Goal: Download file/media

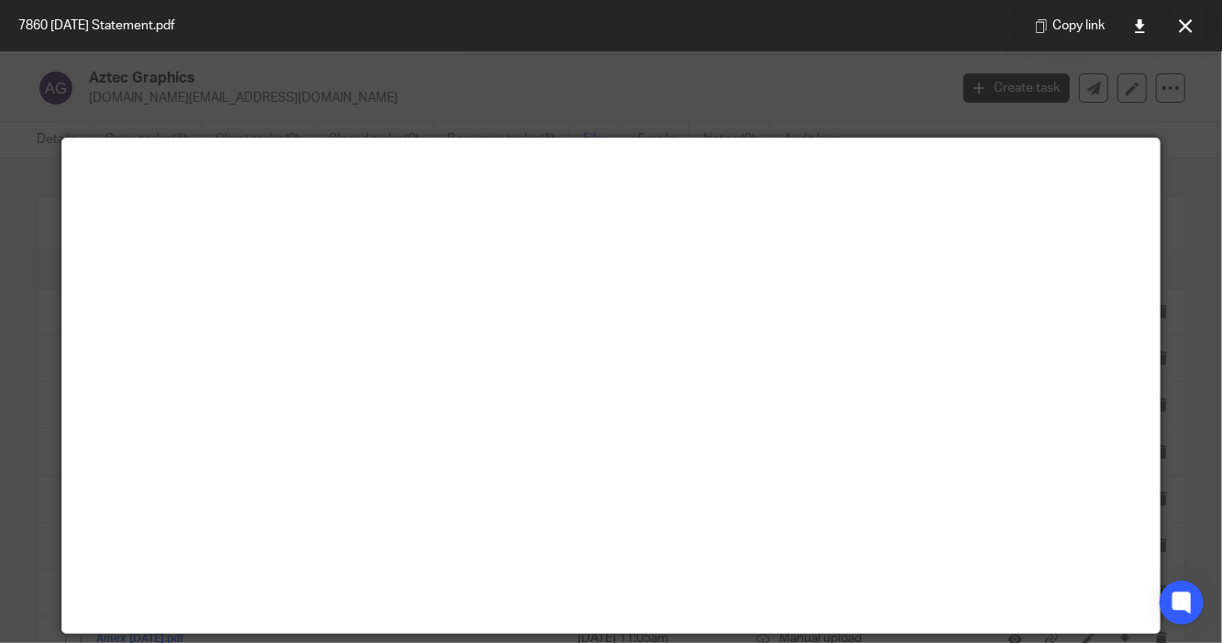
scroll to position [888, 0]
click at [1186, 41] on button at bounding box center [1185, 25] width 37 height 37
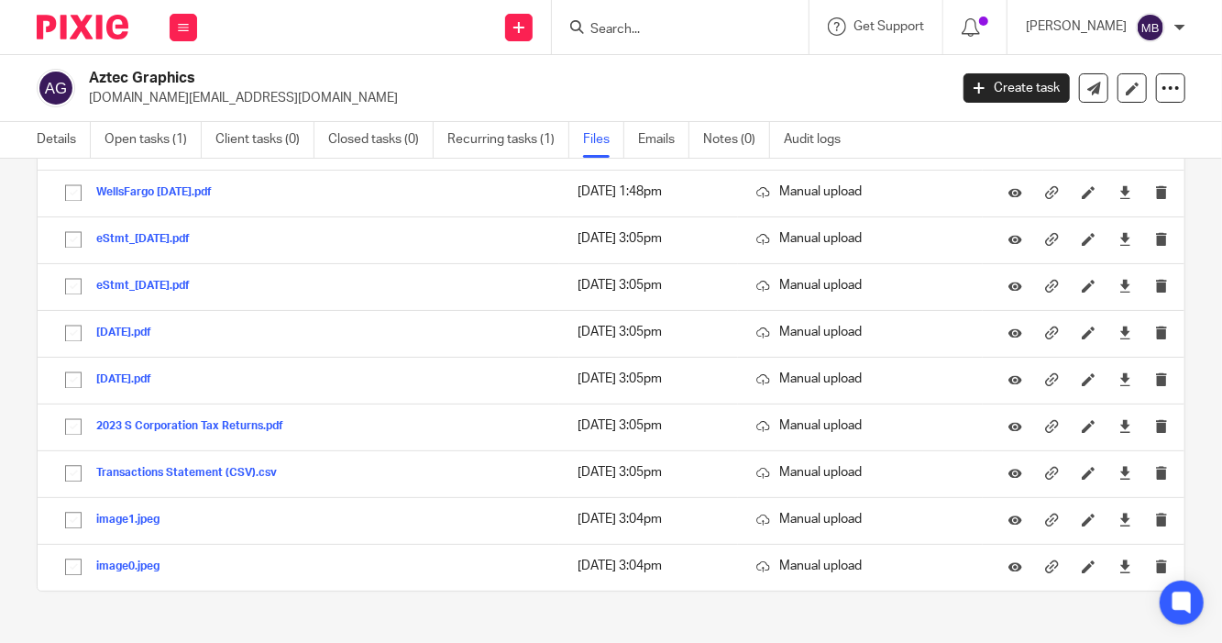
scroll to position [2002, 0]
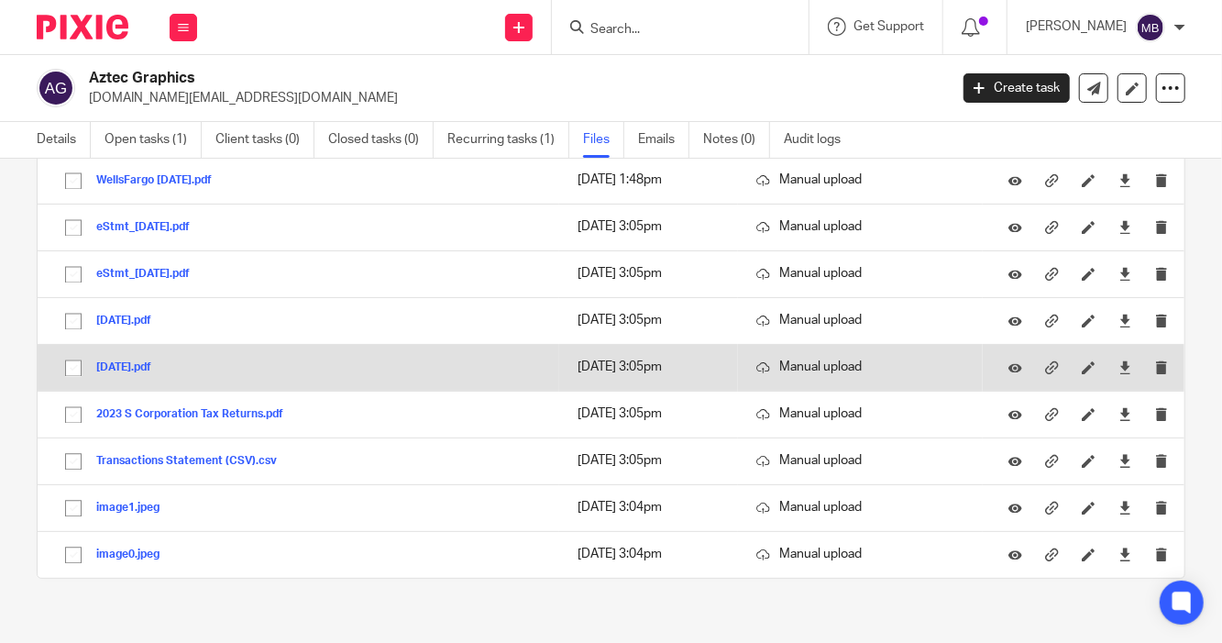
click at [151, 361] on button "[DATE].pdf" at bounding box center [130, 367] width 69 height 13
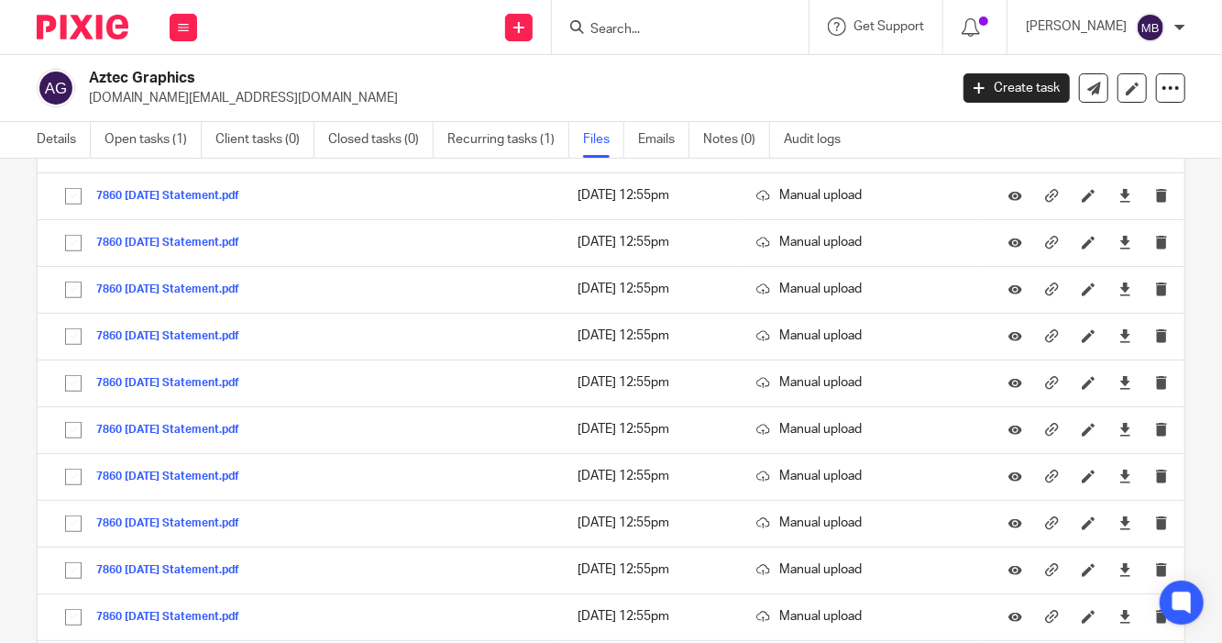
scroll to position [726, 0]
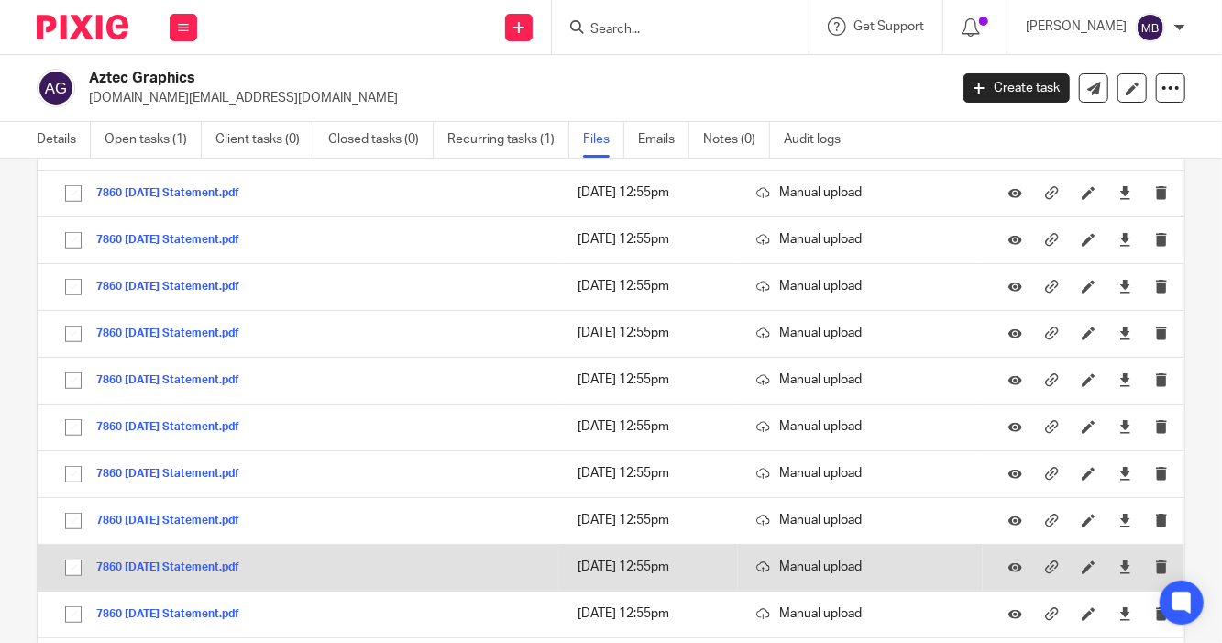
click at [205, 565] on button "7860 [DATE] Statement.pdf" at bounding box center [174, 567] width 157 height 13
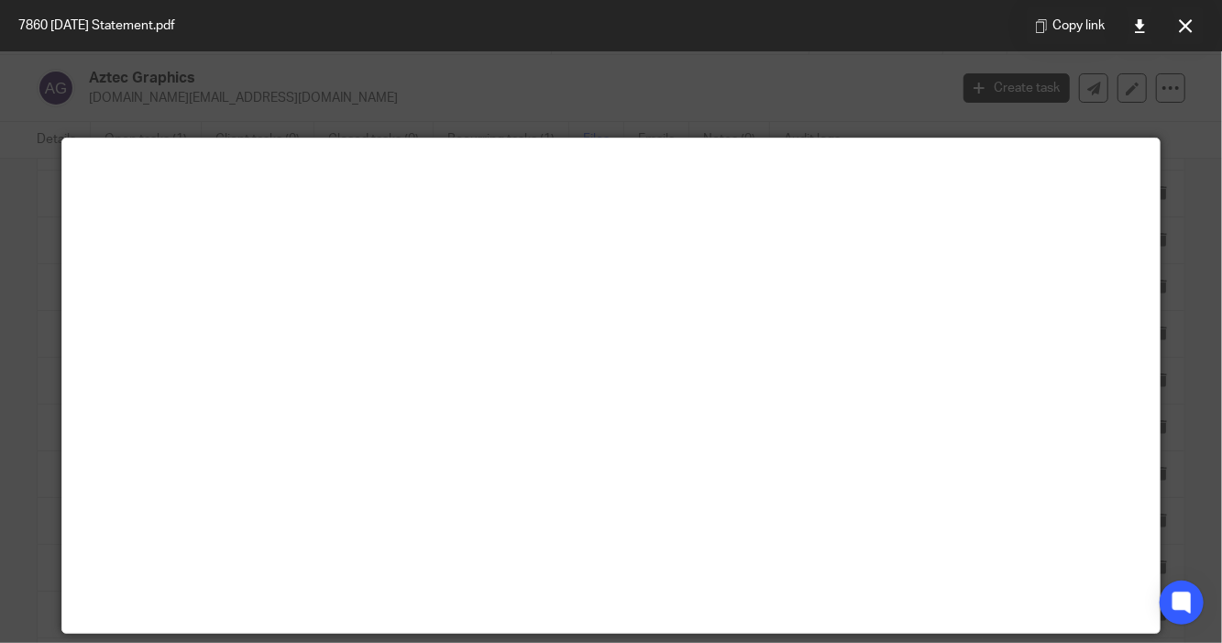
click at [867, 116] on div at bounding box center [611, 321] width 1222 height 643
click at [1180, 28] on icon at bounding box center [1186, 26] width 14 height 14
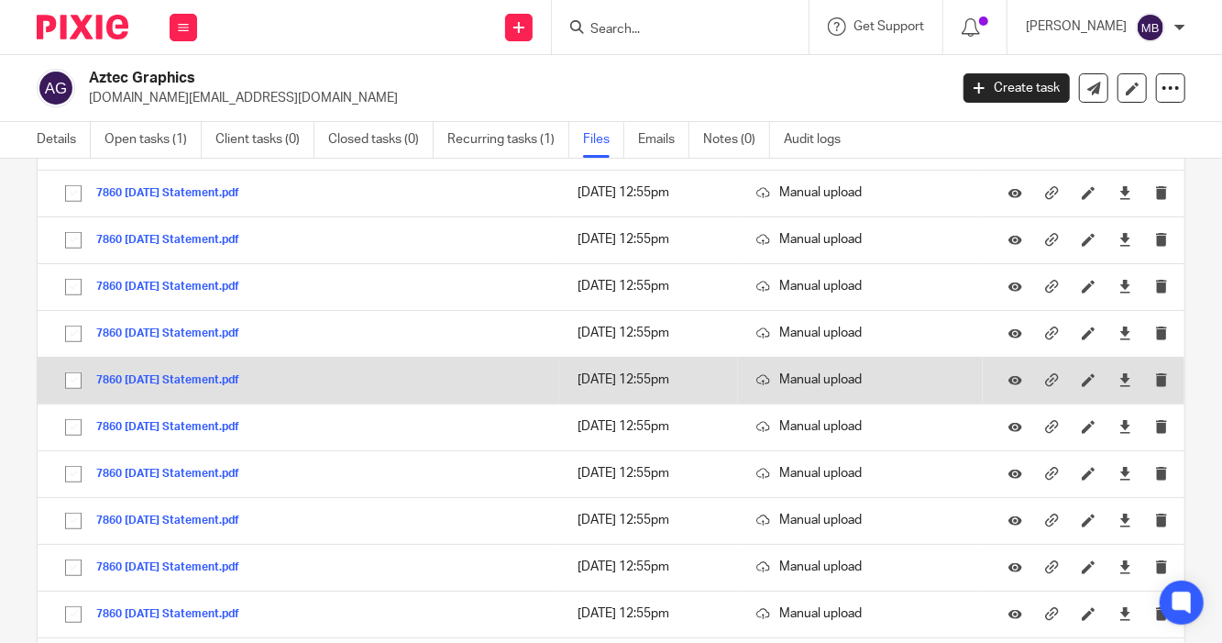
click at [150, 378] on button "7860 [DATE] Statement.pdf" at bounding box center [174, 380] width 157 height 13
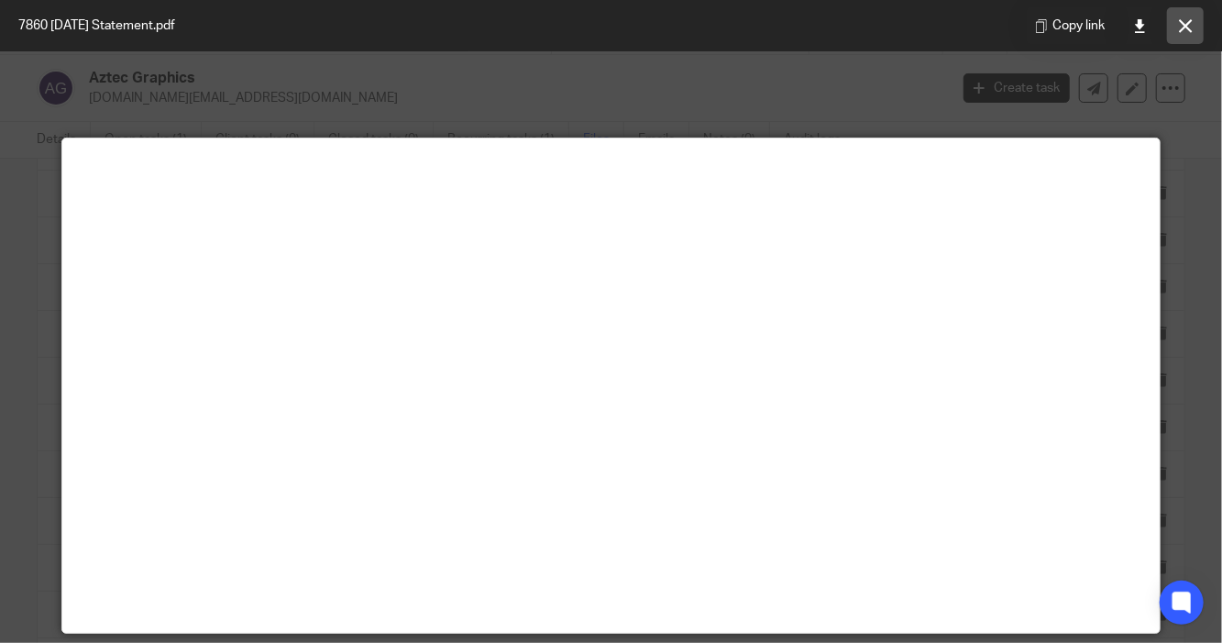
click at [1188, 20] on icon at bounding box center [1186, 26] width 14 height 14
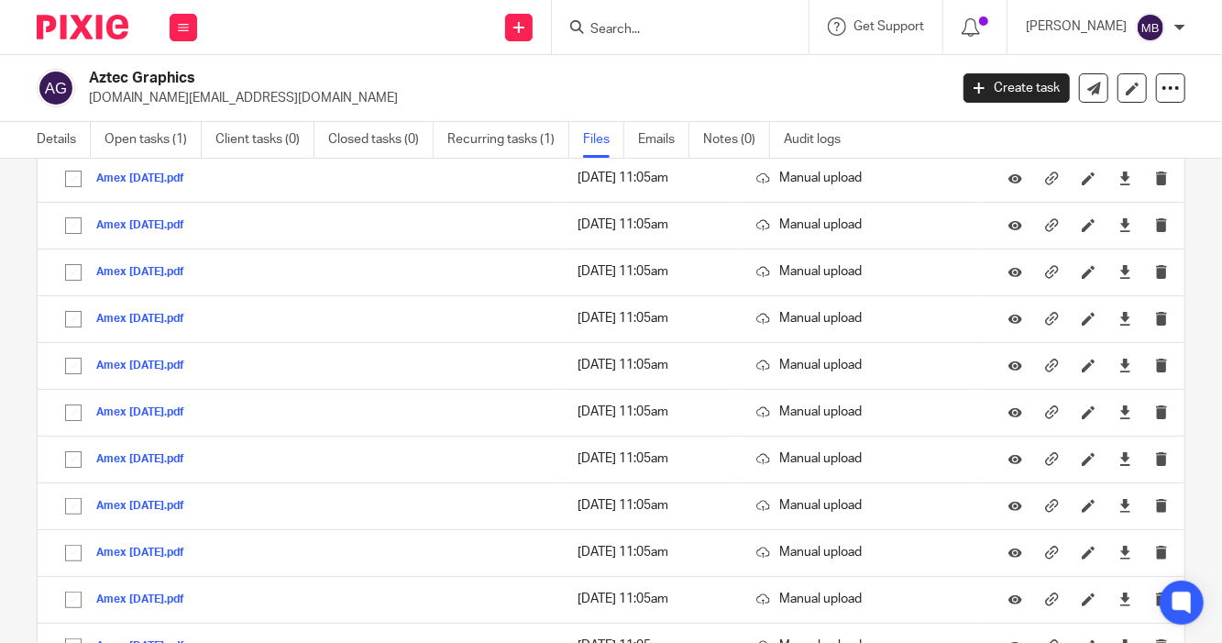
scroll to position [0, 0]
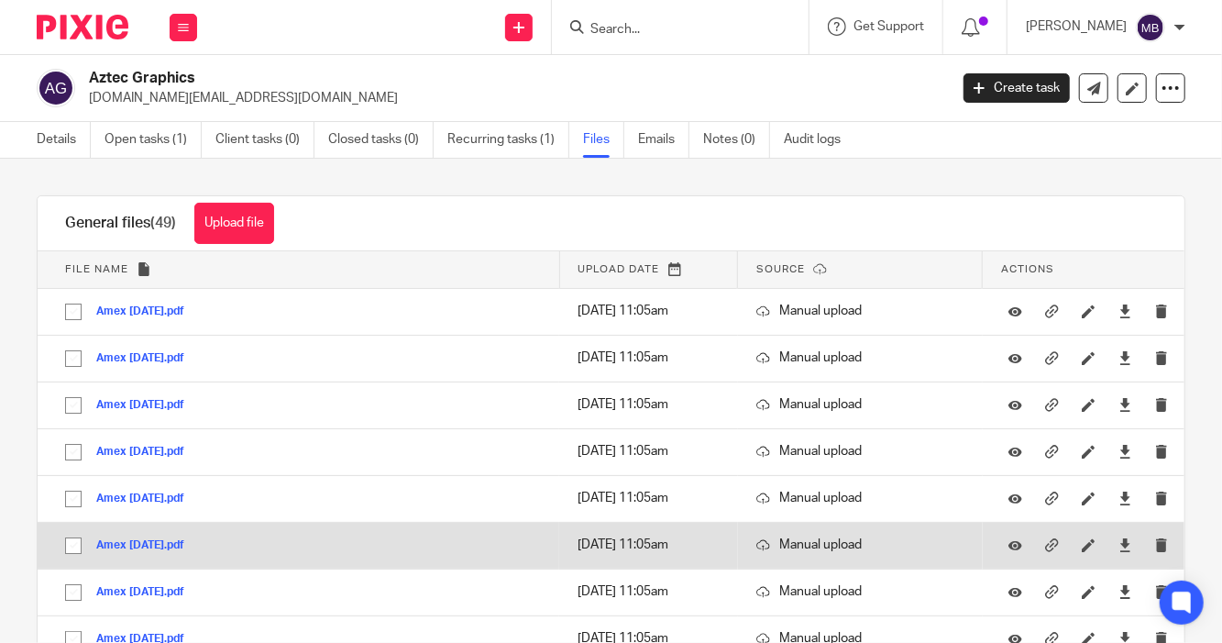
click at [138, 546] on button "Amex [DATE].pdf" at bounding box center [147, 545] width 102 height 13
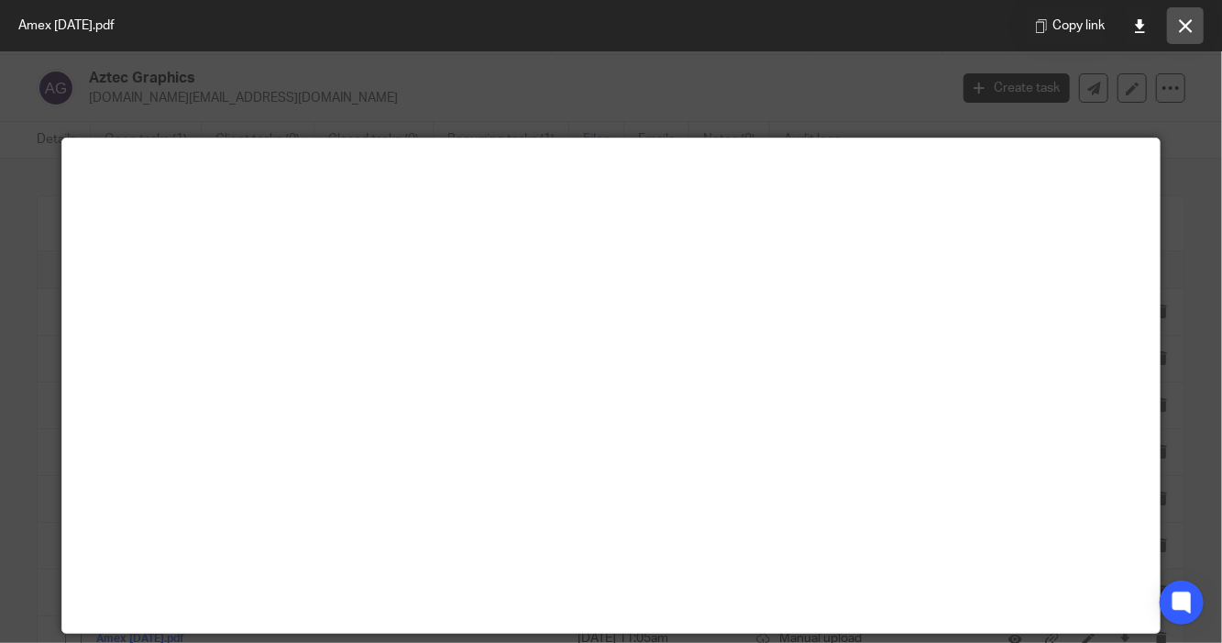
click at [1194, 18] on button at bounding box center [1185, 25] width 37 height 37
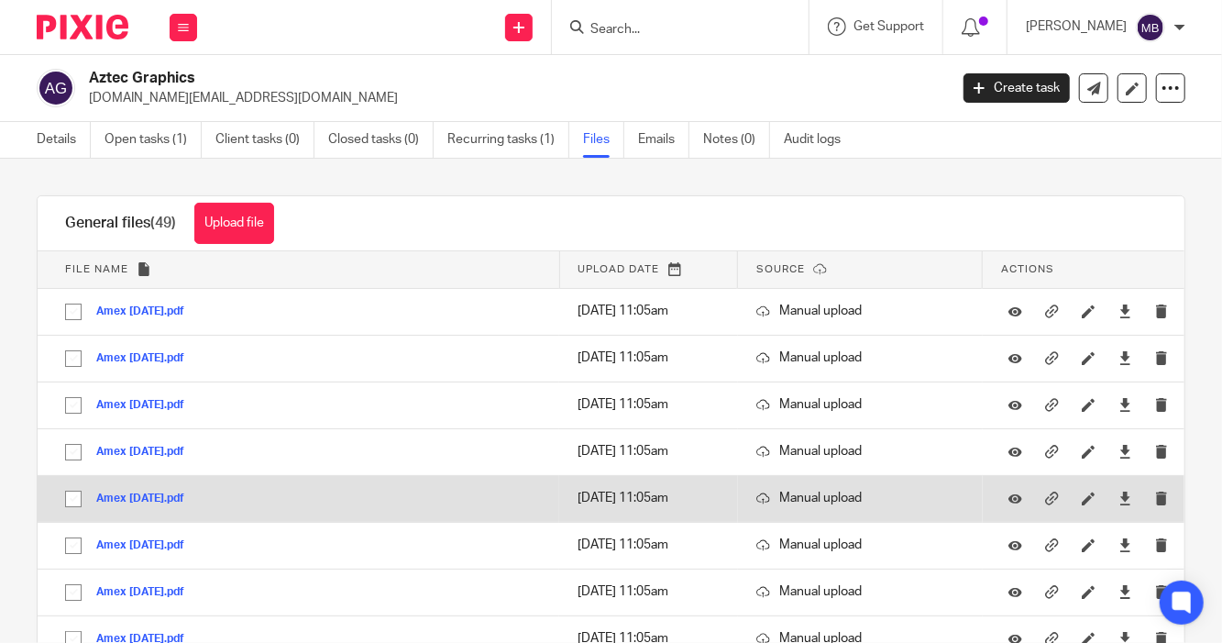
click at [131, 491] on div "Amex [DATE].pdf" at bounding box center [147, 498] width 102 height 18
click at [138, 494] on button "Amex [DATE].pdf" at bounding box center [147, 498] width 102 height 13
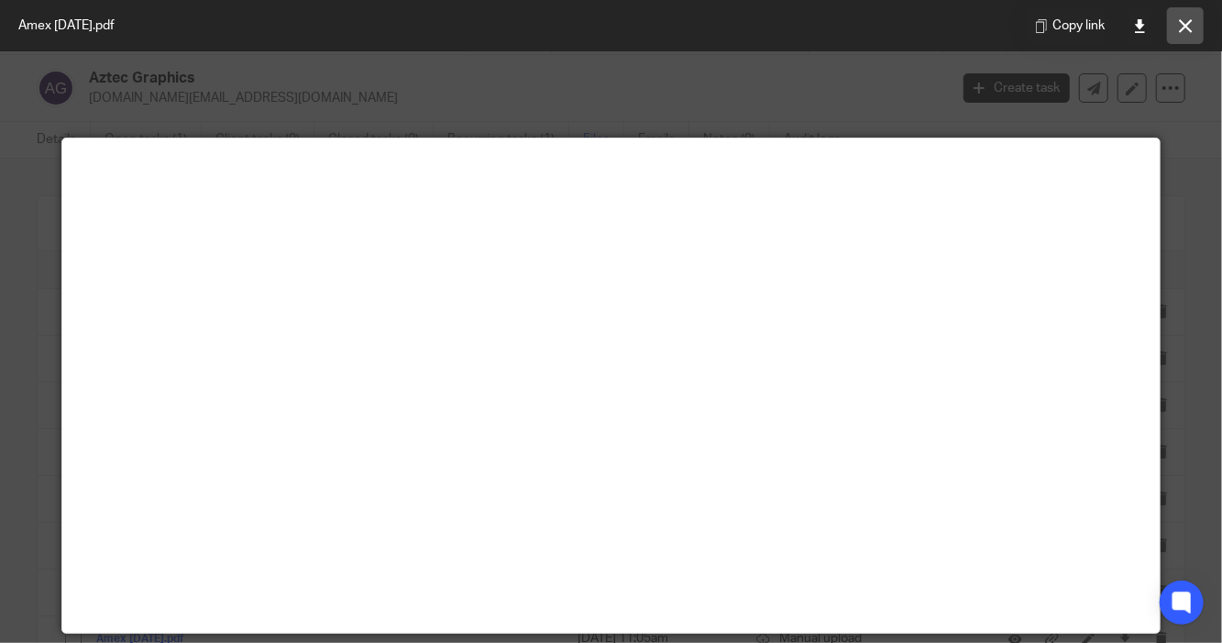
click at [1187, 37] on button at bounding box center [1185, 25] width 37 height 37
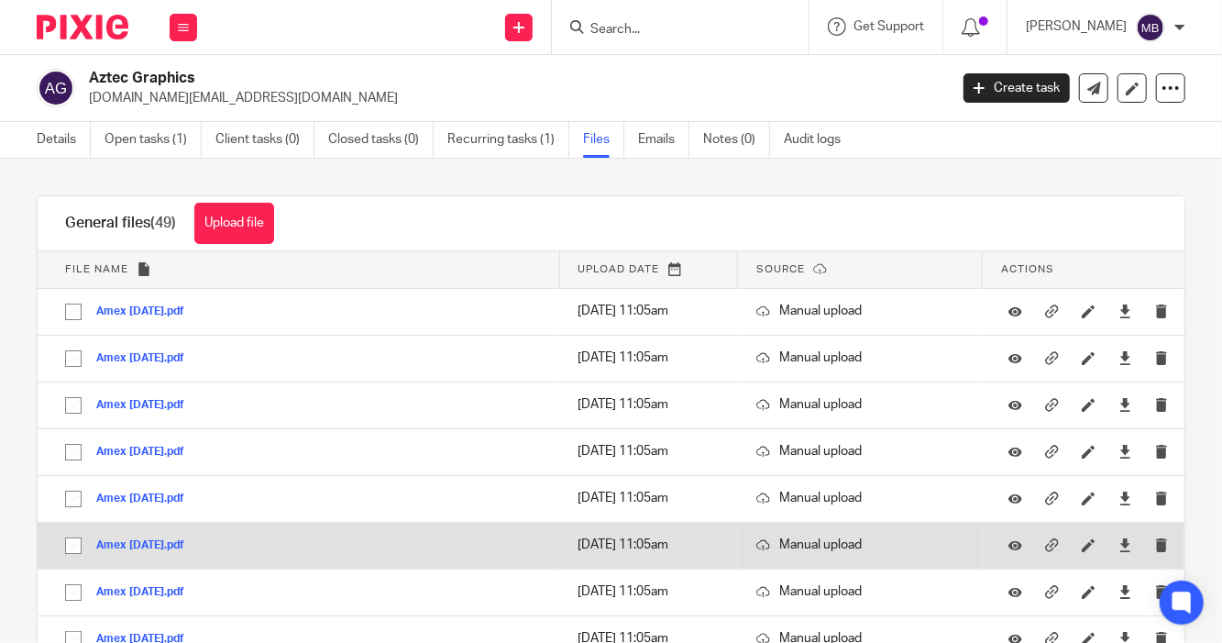
click at [130, 541] on button "Amex [DATE].pdf" at bounding box center [147, 545] width 102 height 13
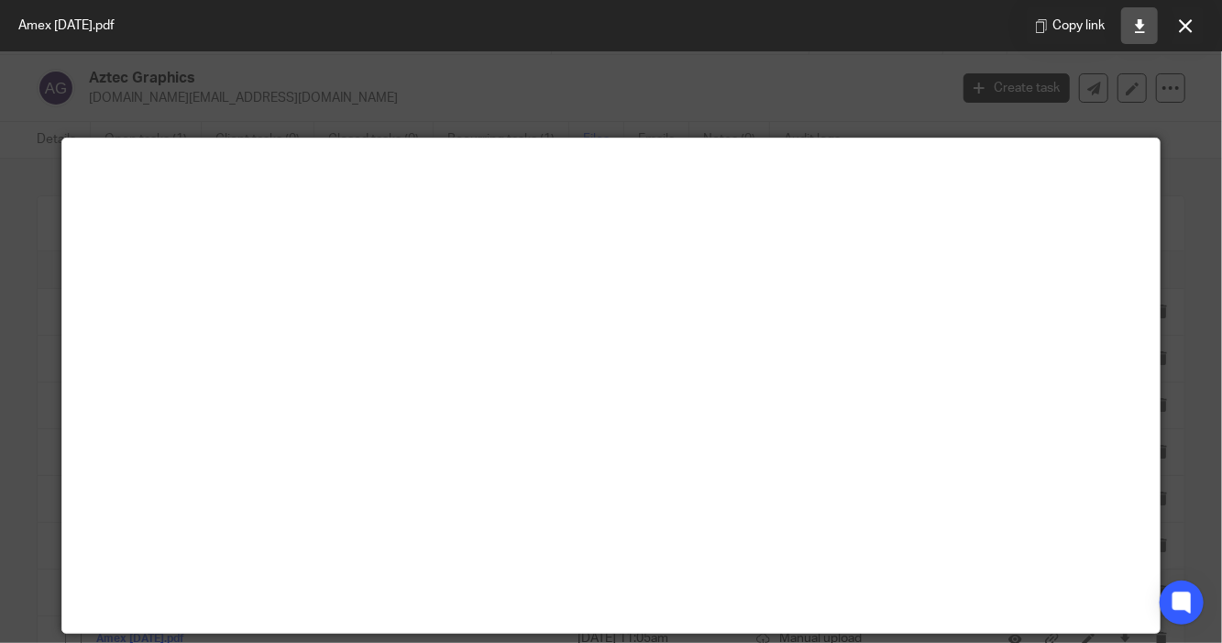
click at [1149, 28] on link at bounding box center [1139, 25] width 37 height 37
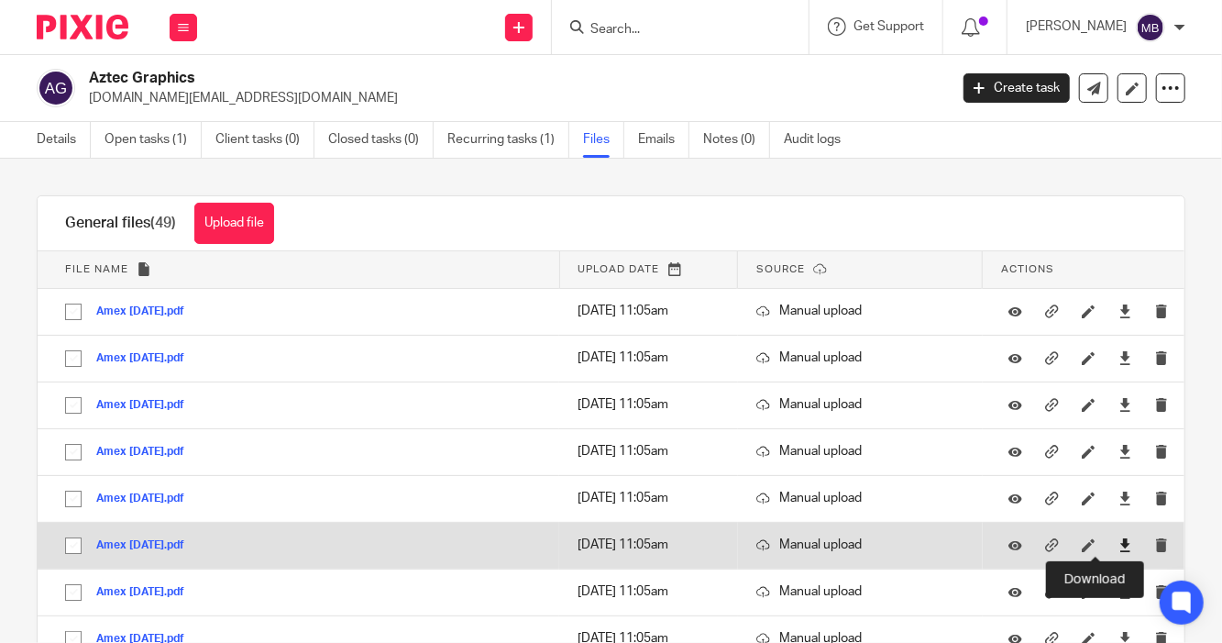
click at [1119, 546] on icon at bounding box center [1126, 545] width 14 height 14
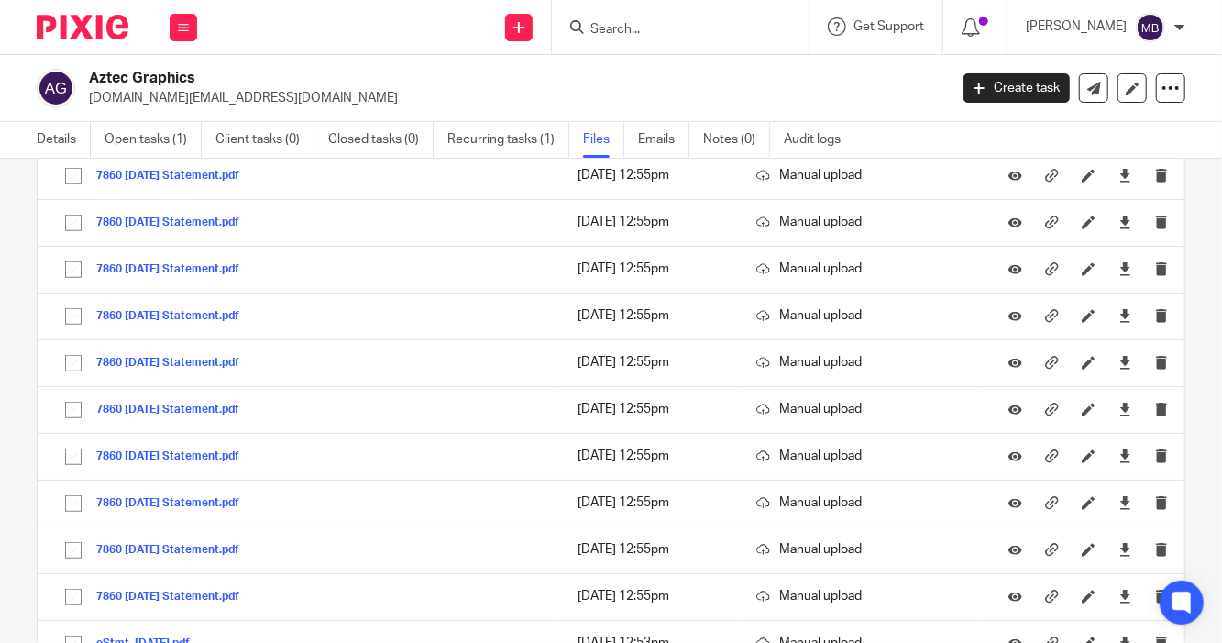
scroll to position [793, 0]
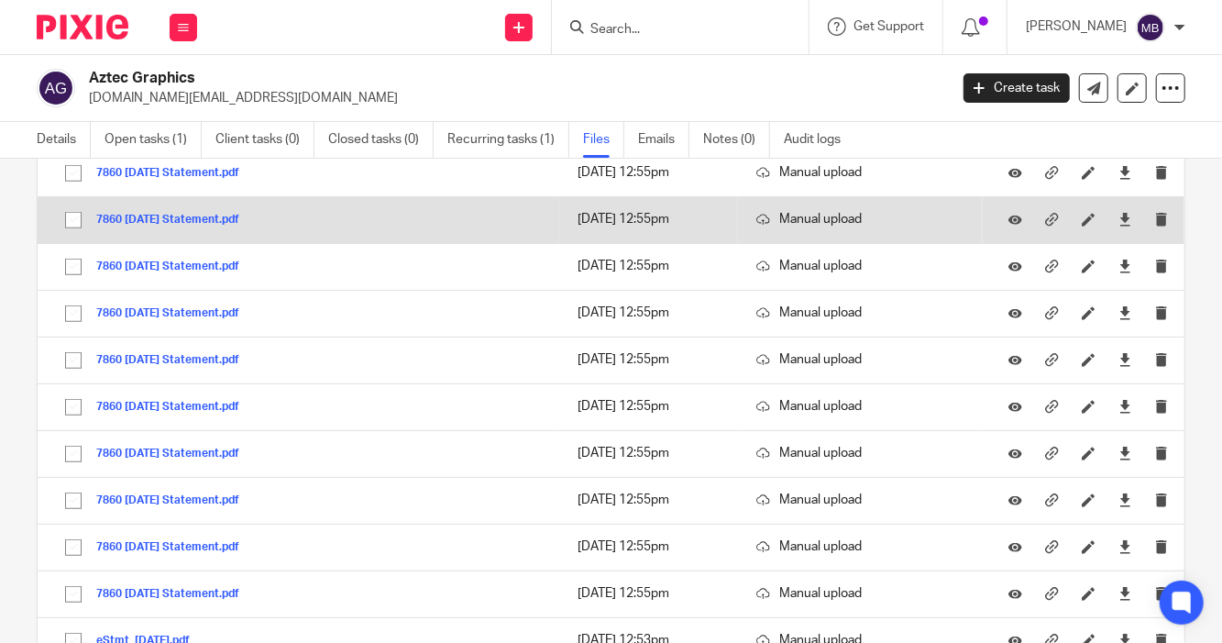
click at [161, 218] on button "7860 [DATE] Statement.pdf" at bounding box center [174, 220] width 157 height 13
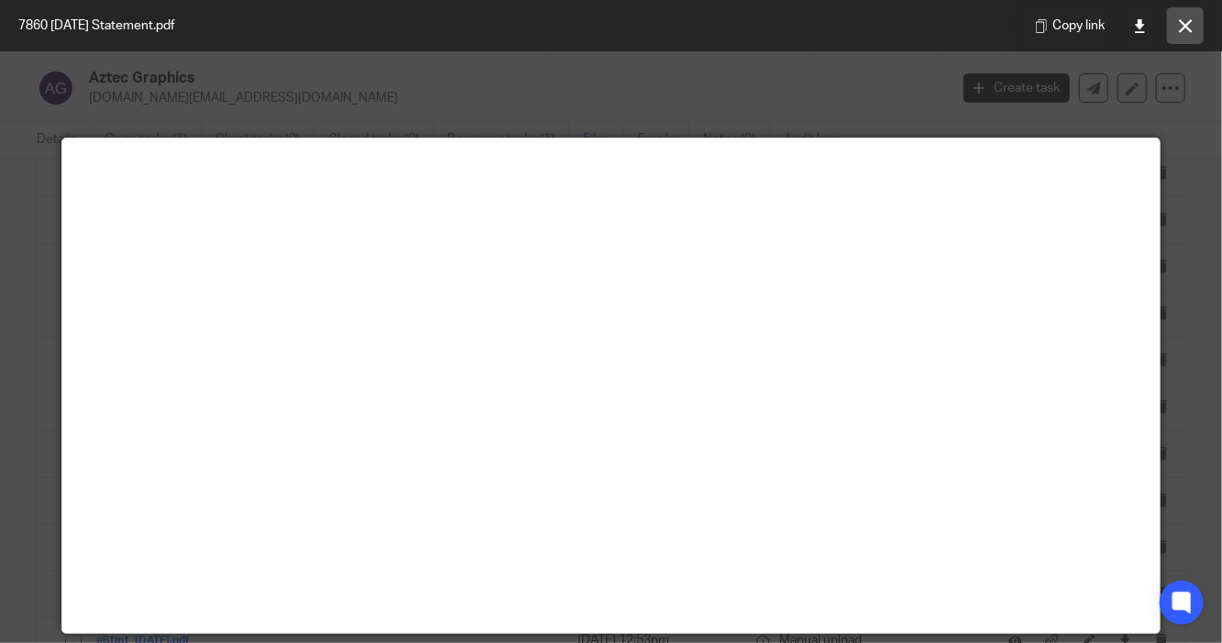
click at [1181, 19] on icon at bounding box center [1186, 26] width 14 height 14
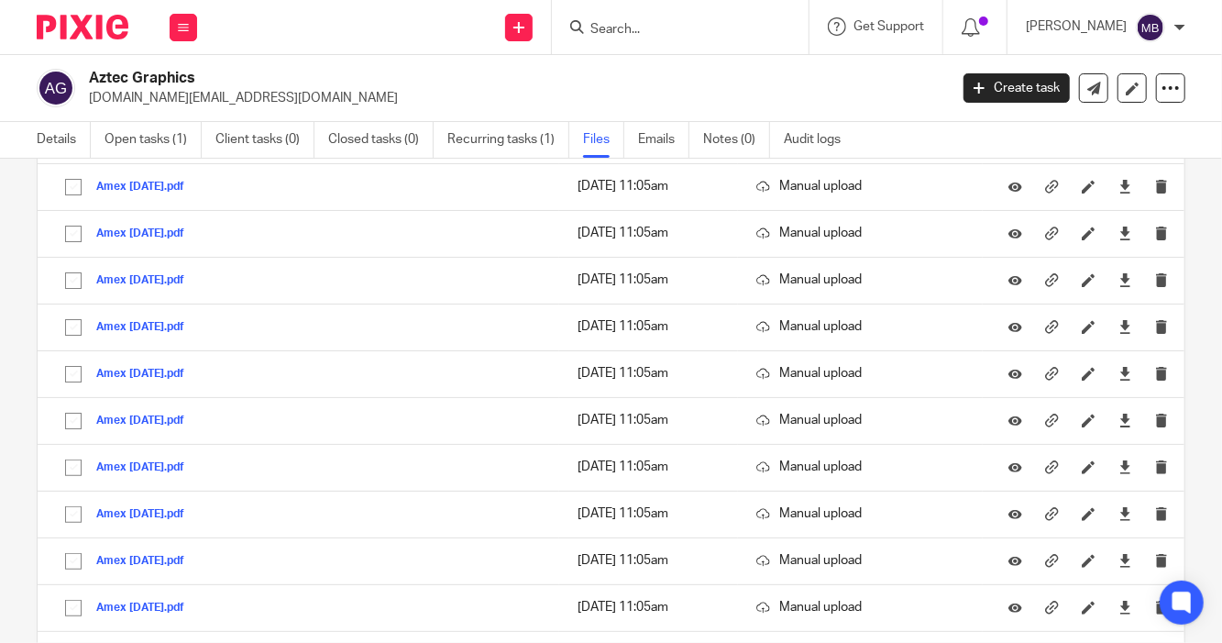
scroll to position [0, 0]
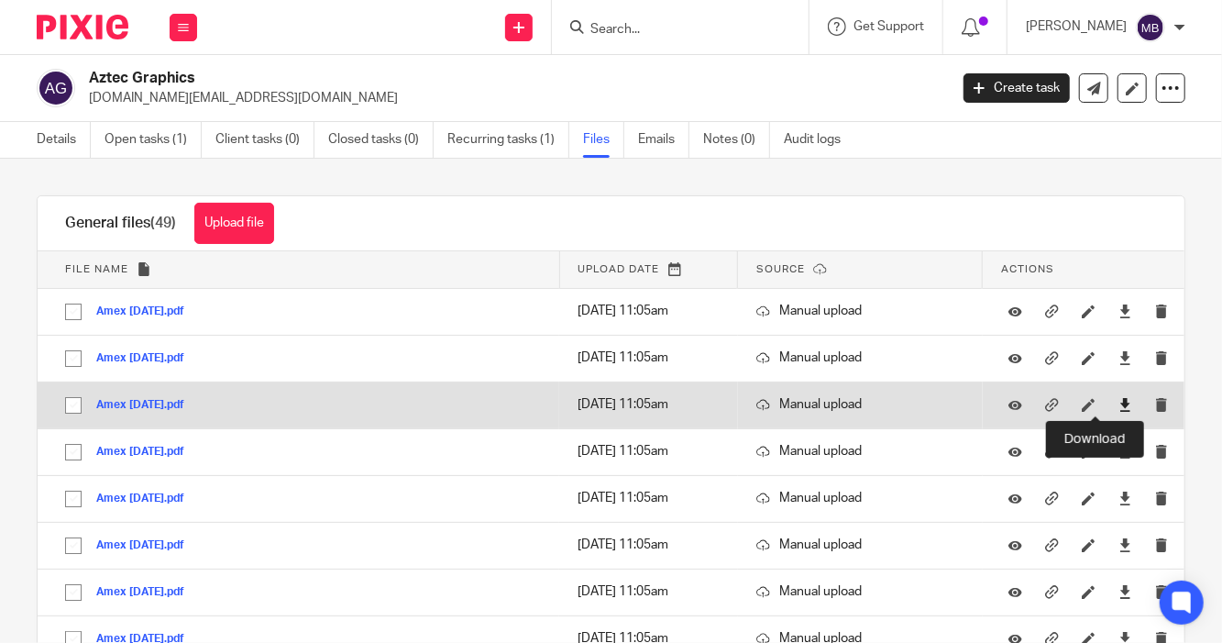
click at [1119, 403] on icon at bounding box center [1126, 405] width 14 height 14
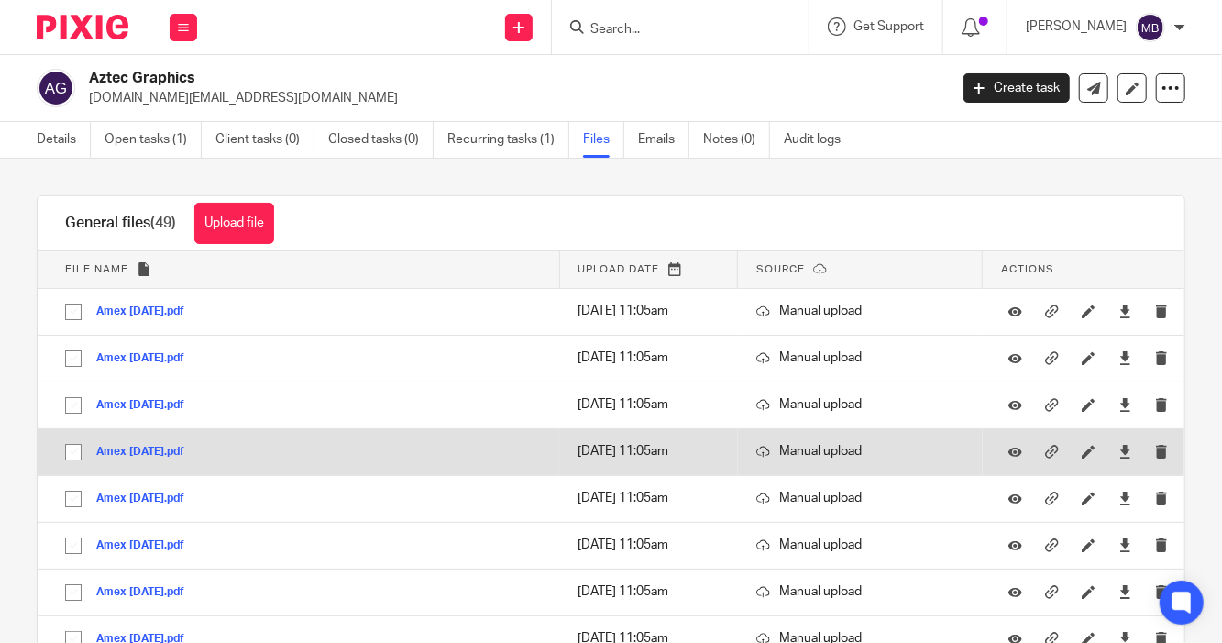
click at [159, 451] on button "Amex [DATE].pdf" at bounding box center [147, 452] width 102 height 13
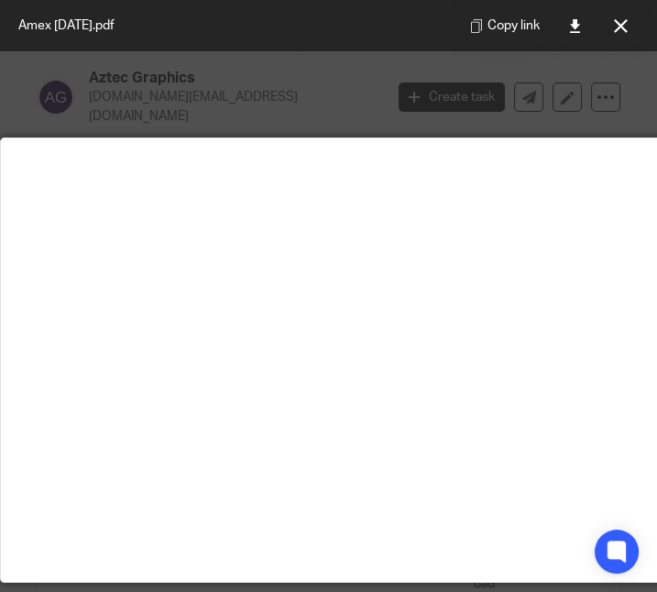
click at [281, 83] on div at bounding box center [328, 296] width 657 height 592
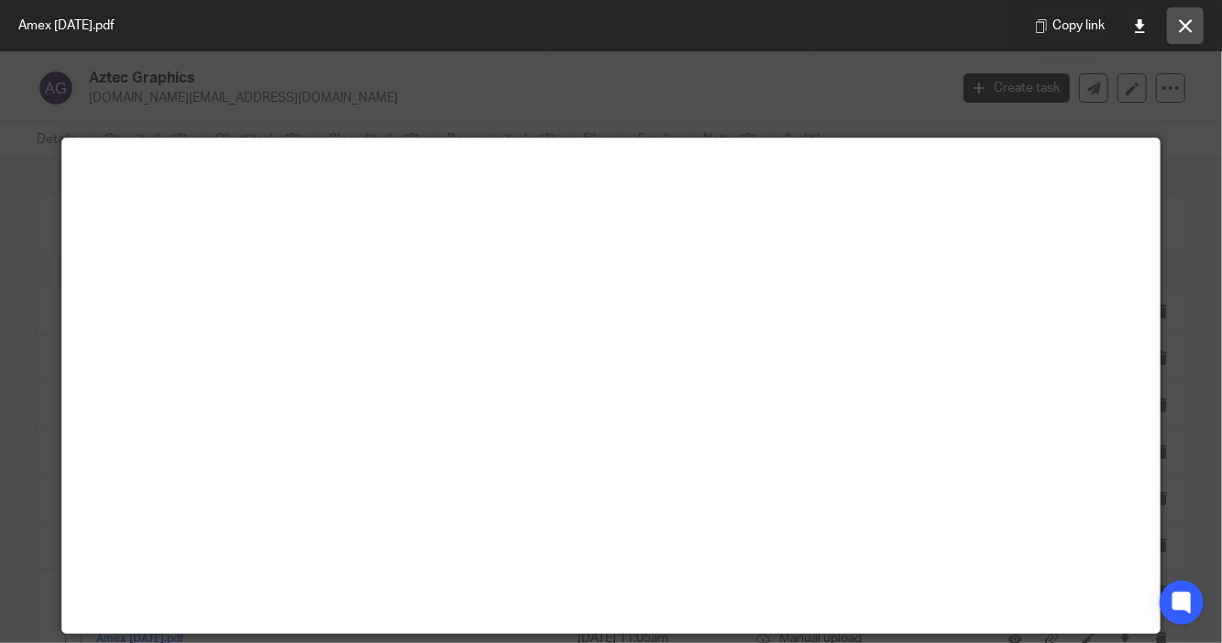
click at [1193, 22] on button at bounding box center [1185, 25] width 37 height 37
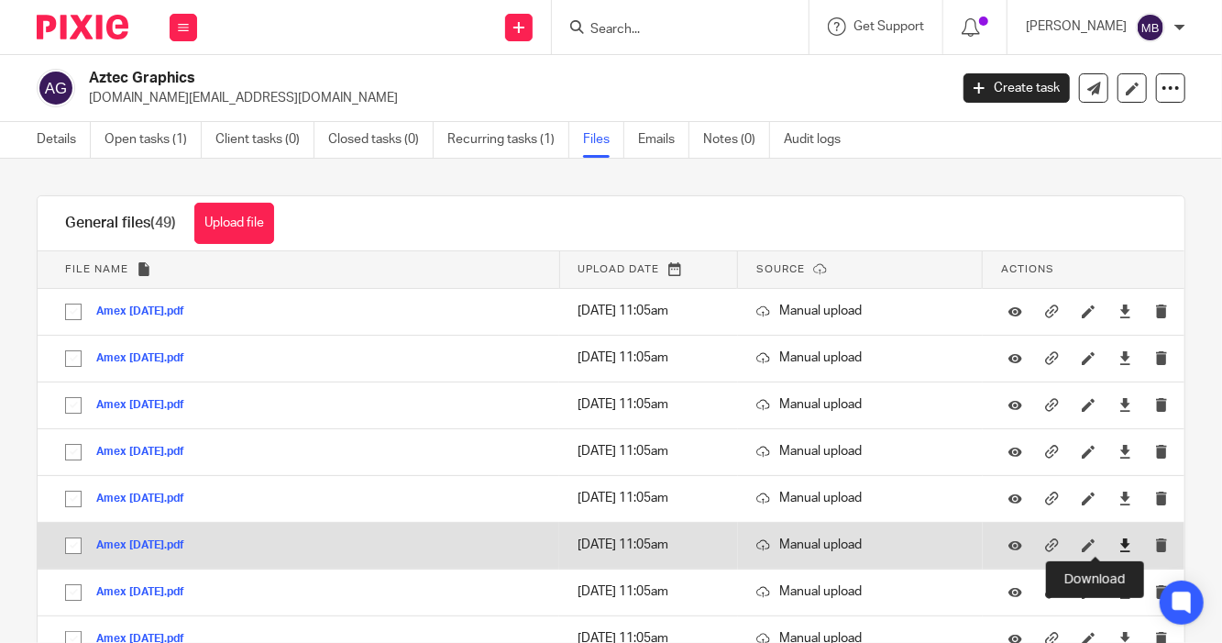
click at [1119, 545] on icon at bounding box center [1126, 545] width 14 height 14
click at [131, 542] on button "Amex [DATE].pdf" at bounding box center [147, 545] width 102 height 13
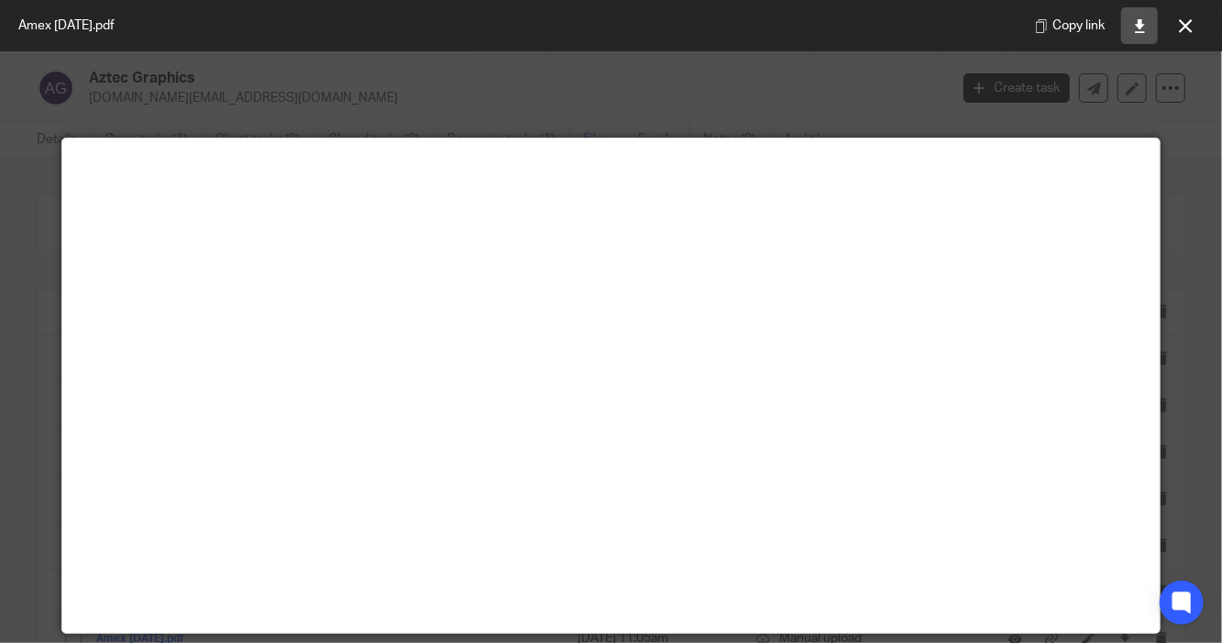
click at [1142, 30] on icon at bounding box center [1140, 26] width 14 height 14
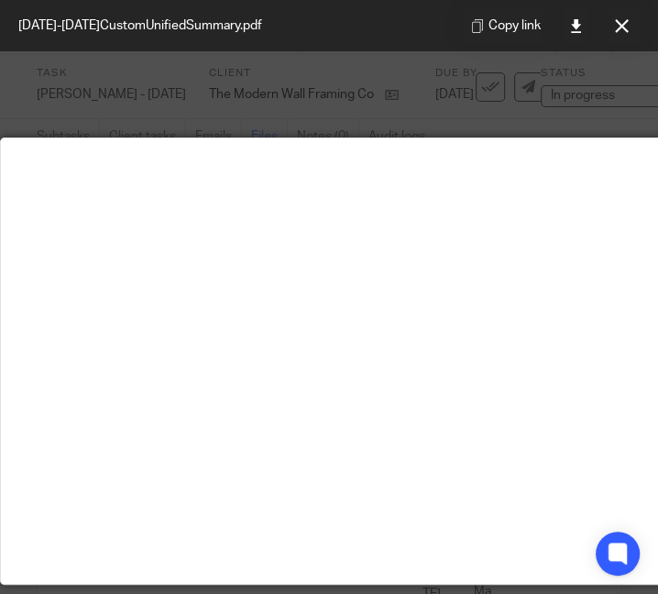
scroll to position [139, 274]
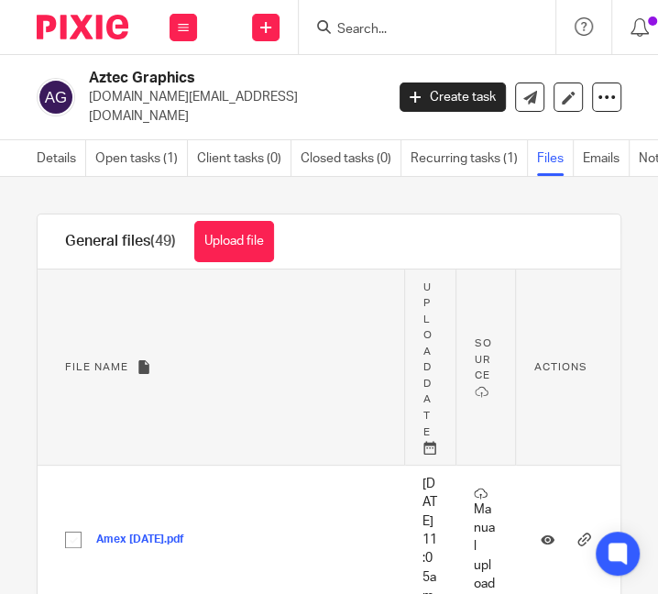
click at [300, 370] on th "File name" at bounding box center [221, 367] width 367 height 195
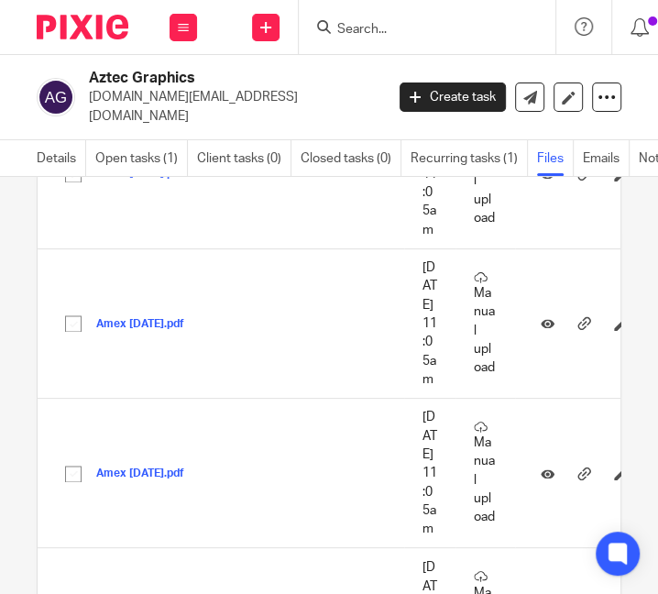
scroll to position [1121, 0]
